Goal: Task Accomplishment & Management: Manage account settings

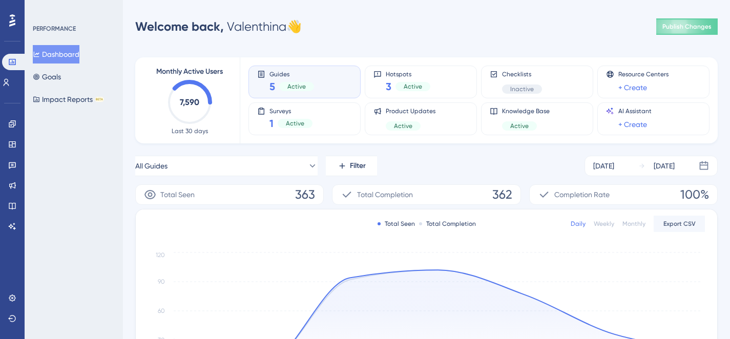
click at [16, 116] on div "Engagement" at bounding box center [12, 124] width 8 height 16
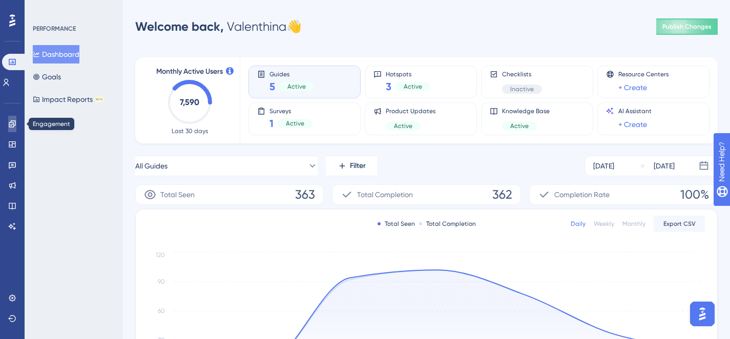
click at [16, 121] on link at bounding box center [12, 124] width 8 height 16
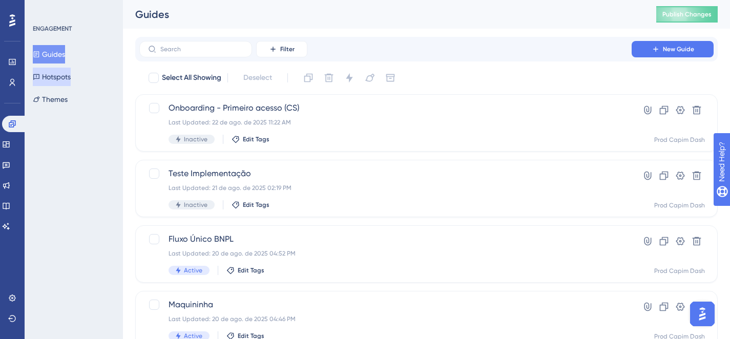
click at [59, 72] on button "Hotspots" at bounding box center [52, 77] width 38 height 18
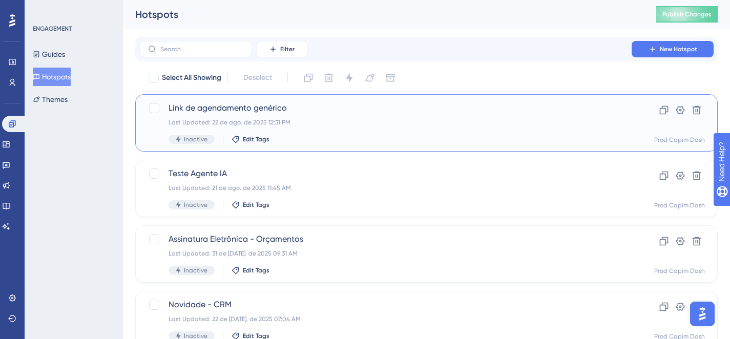
click at [348, 124] on div "Last Updated: 22 de ago. de 2025 12:31 PM" at bounding box center [386, 122] width 434 height 8
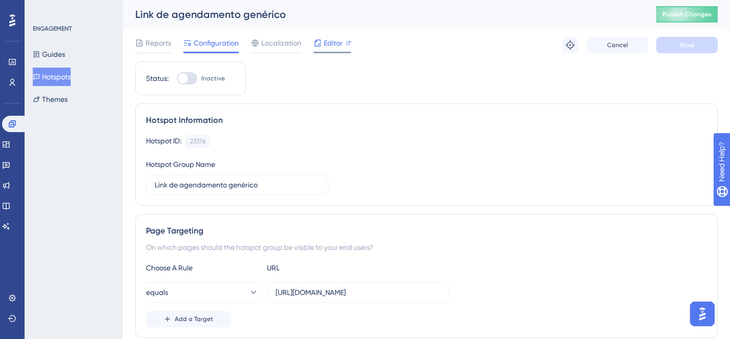
click at [324, 40] on span "Editor" at bounding box center [333, 43] width 19 height 12
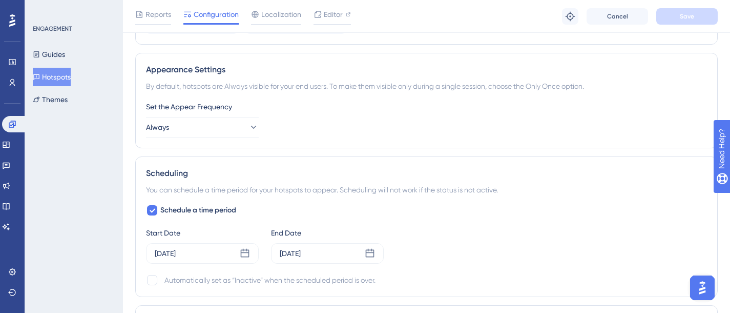
scroll to position [529, 0]
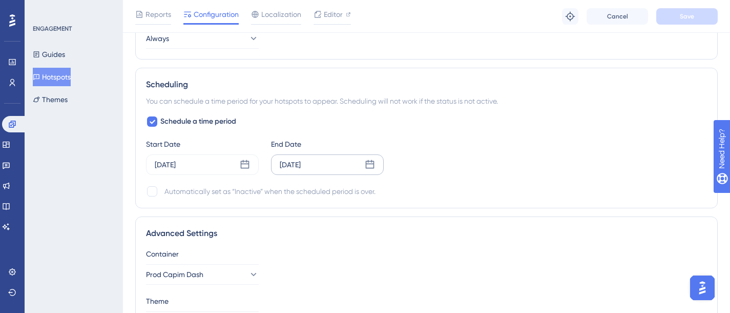
click at [299, 162] on div "Sep 07 2025" at bounding box center [290, 164] width 21 height 12
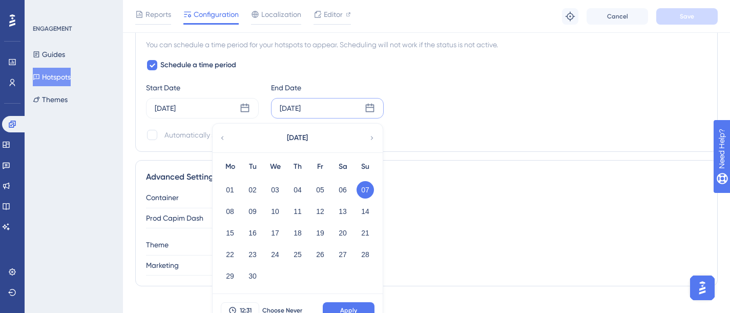
scroll to position [599, 0]
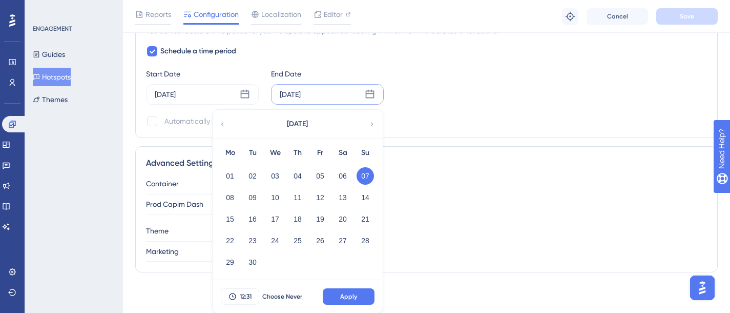
click at [224, 123] on icon at bounding box center [222, 123] width 7 height 9
click at [370, 126] on icon at bounding box center [372, 123] width 7 height 9
click at [390, 113] on div "Schedule a time period Start Date Aug 22 2025 End Date Sep 07 2025 September 20…" at bounding box center [426, 86] width 561 height 82
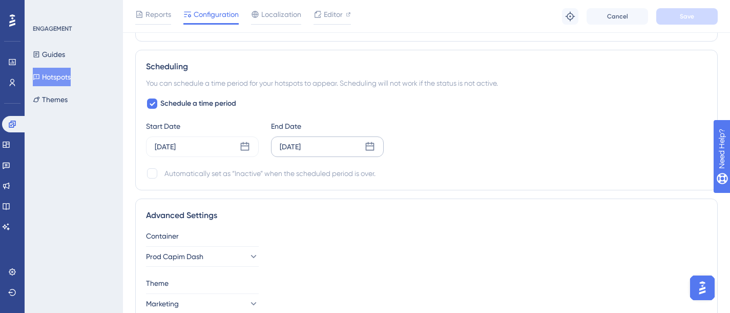
scroll to position [540, 0]
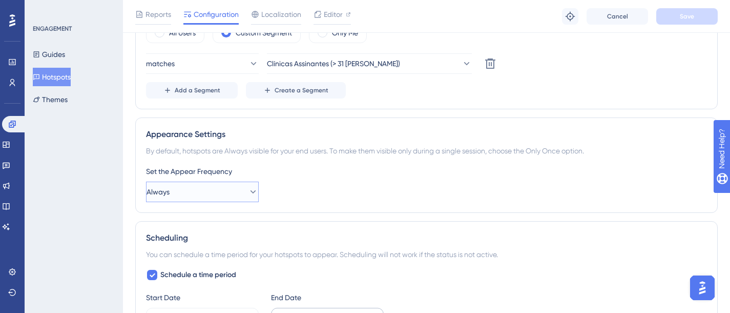
click at [211, 189] on button "Always" at bounding box center [202, 191] width 113 height 21
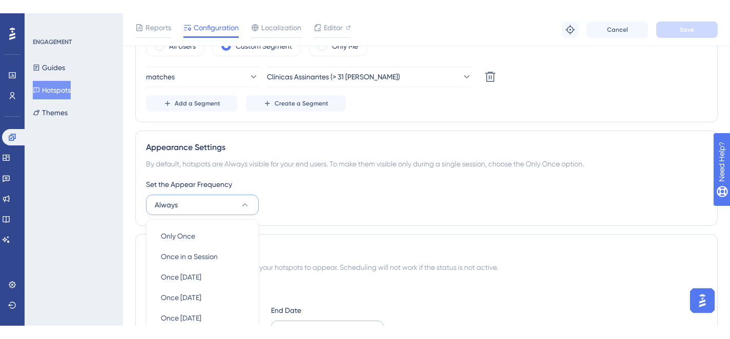
scroll to position [504, 0]
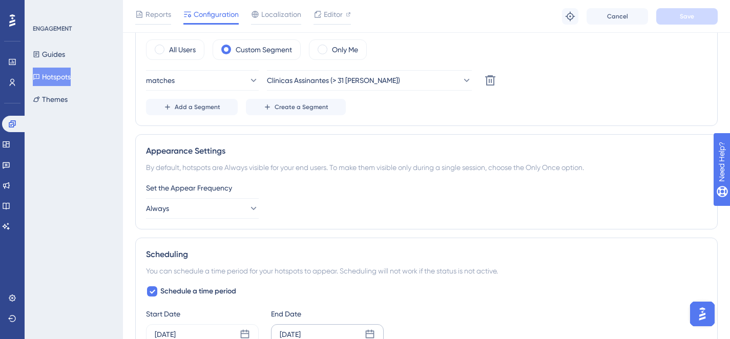
scroll to position [460, 0]
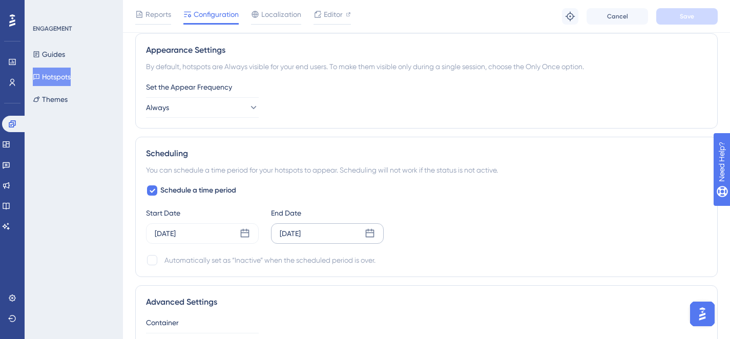
click at [162, 262] on div "Automatically set as “Inactive” when the scheduled period is over." at bounding box center [426, 260] width 561 height 12
click at [152, 260] on div at bounding box center [152, 260] width 10 height 10
checkbox input "true"
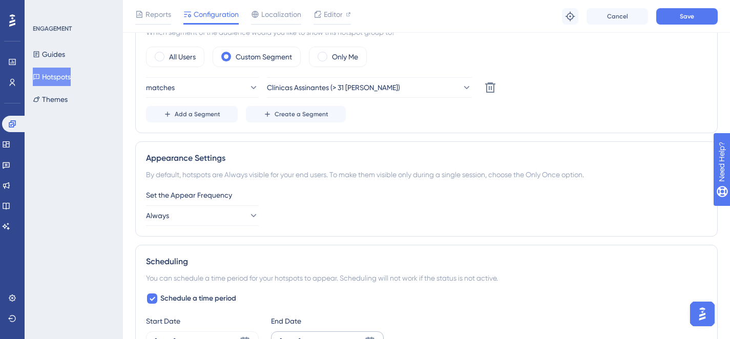
scroll to position [0, 0]
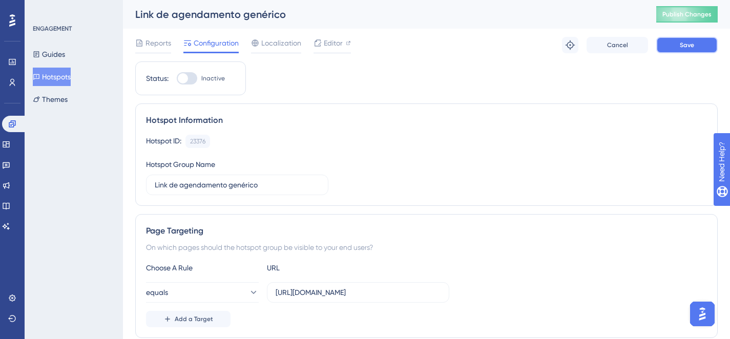
click at [687, 42] on span "Save" at bounding box center [687, 45] width 14 height 8
click at [676, 17] on span "Publish Changes" at bounding box center [687, 14] width 49 height 8
